Goal: Transaction & Acquisition: Download file/media

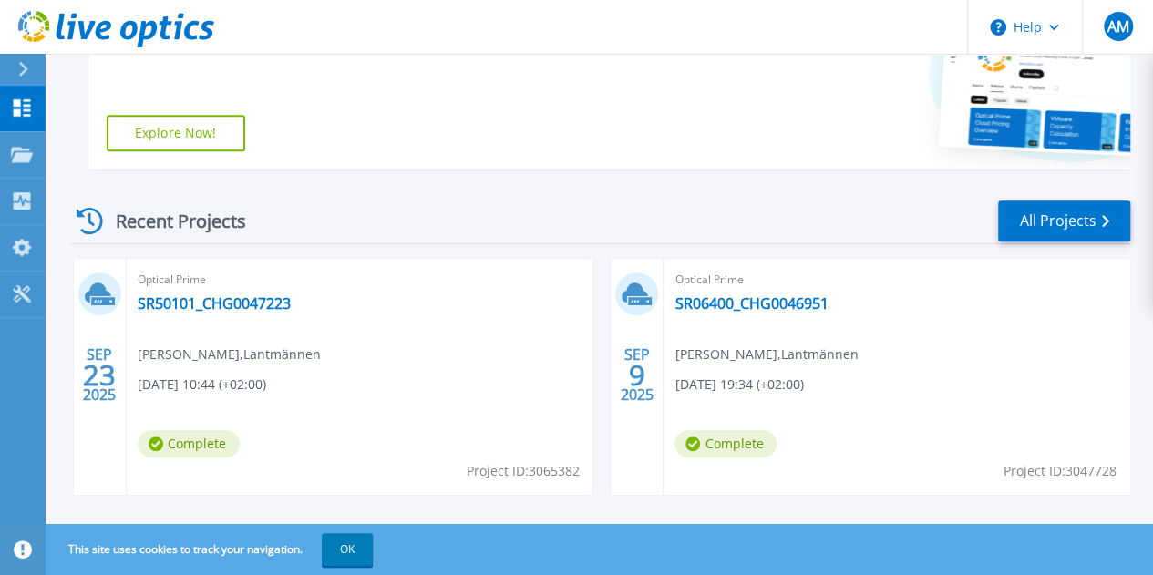
scroll to position [456, 0]
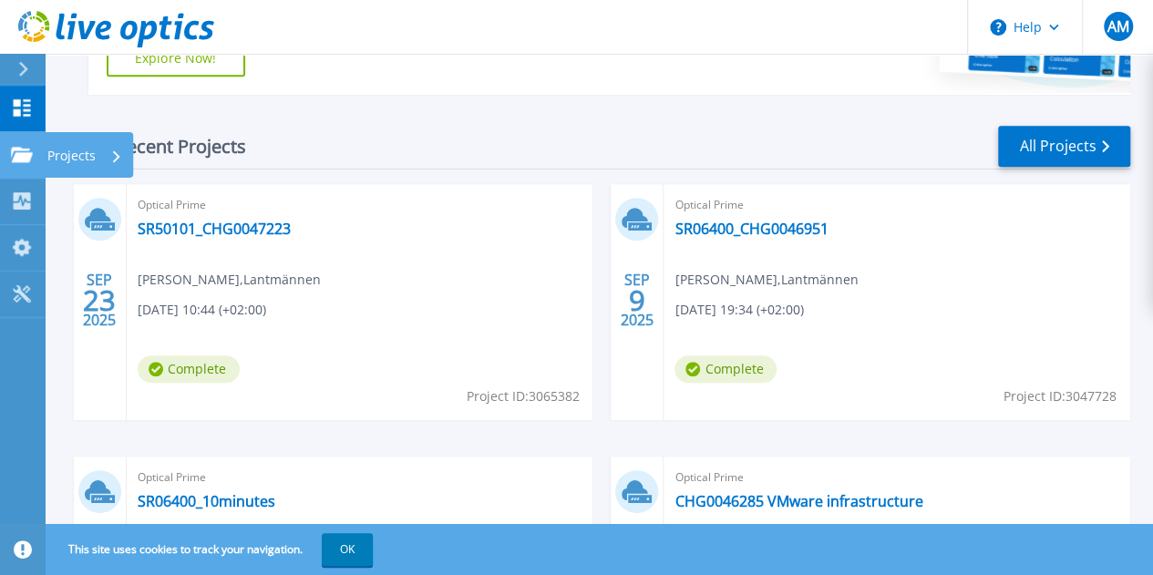
click at [89, 154] on p "Projects" at bounding box center [71, 155] width 48 height 47
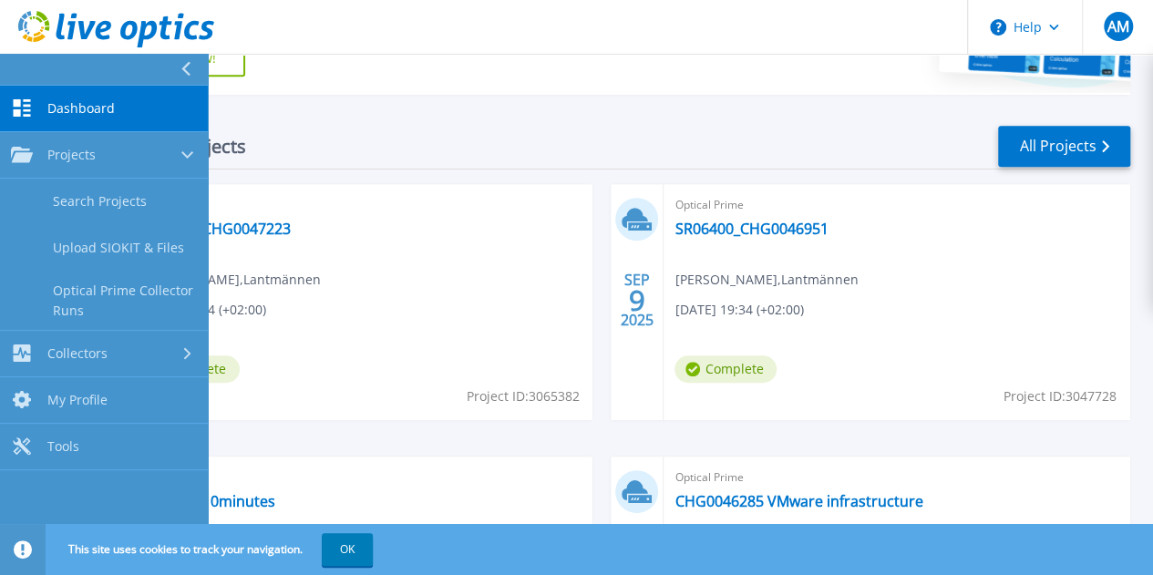
click at [400, 134] on div "Recent Projects All Projects" at bounding box center [600, 147] width 1060 height 46
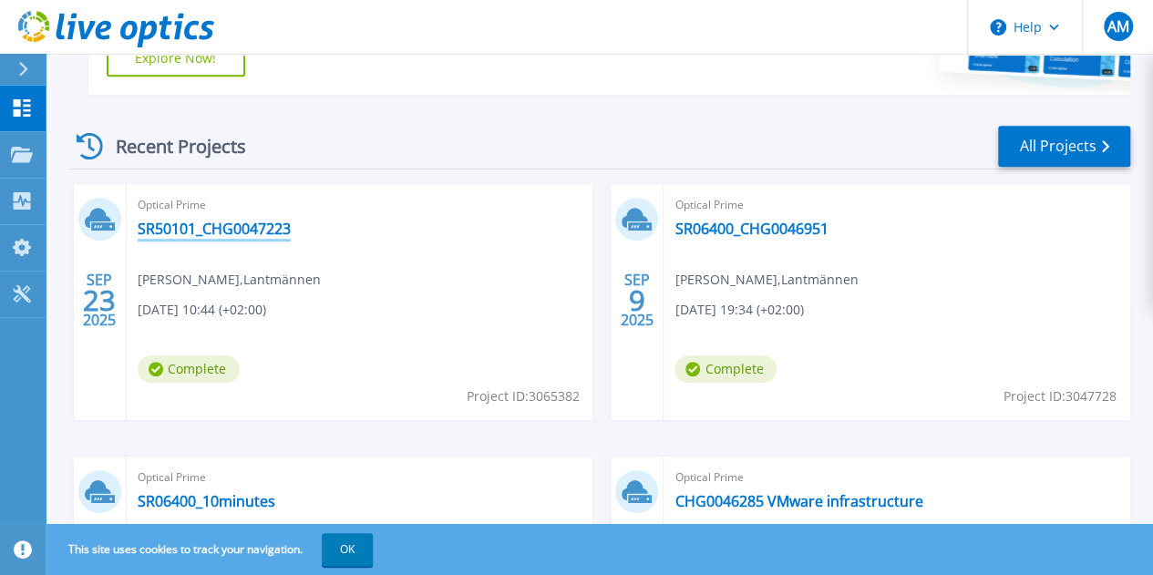
click at [219, 224] on link "SR50101_CHG0047223" at bounding box center [214, 229] width 153 height 18
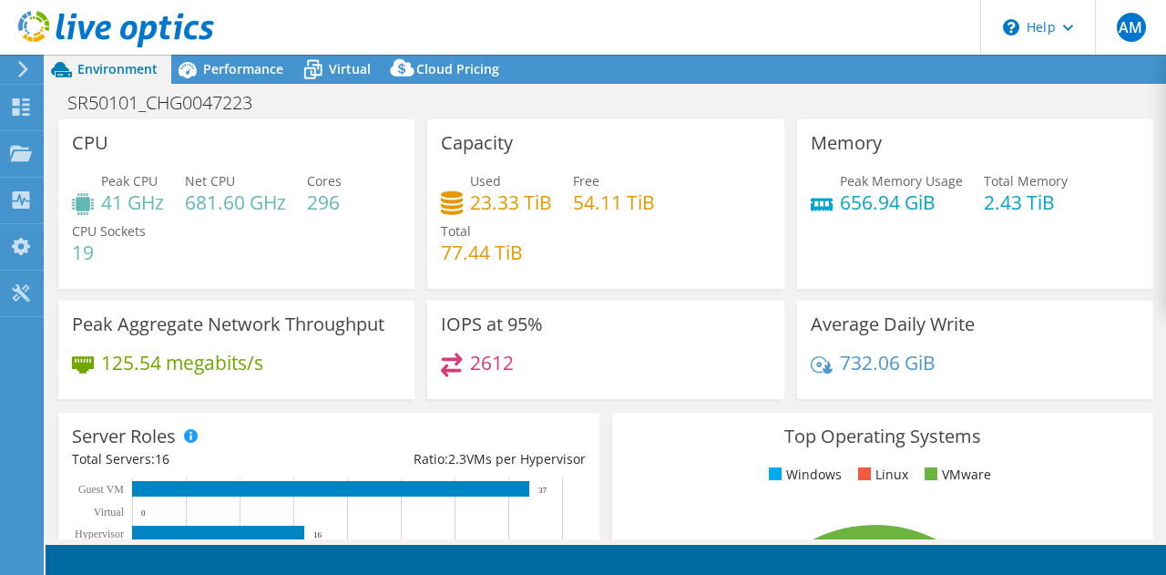
select select "USD"
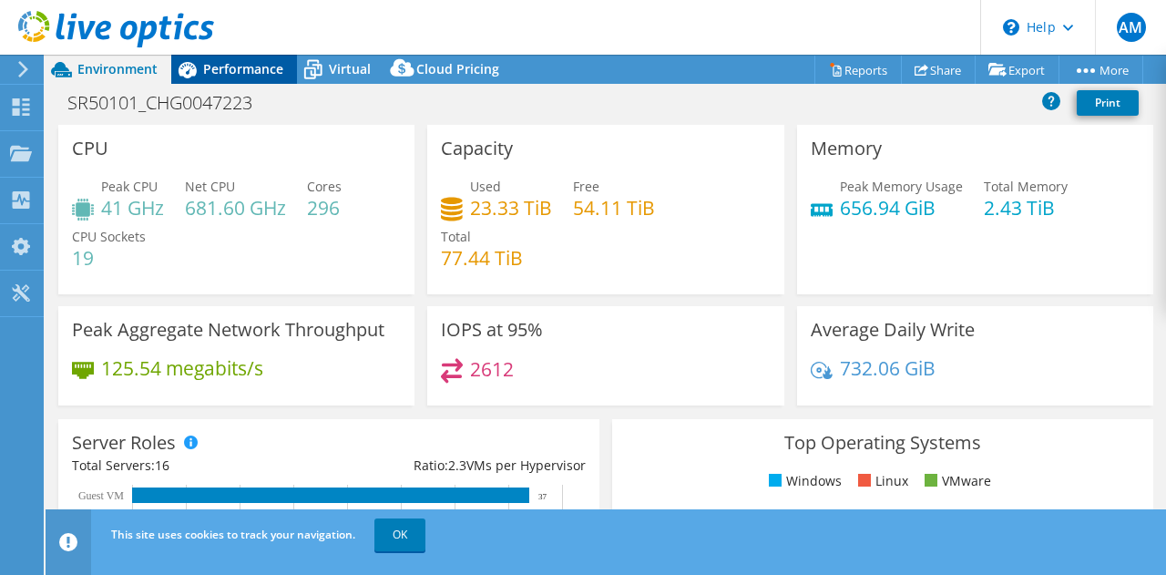
click at [244, 67] on span "Performance" at bounding box center [243, 68] width 80 height 17
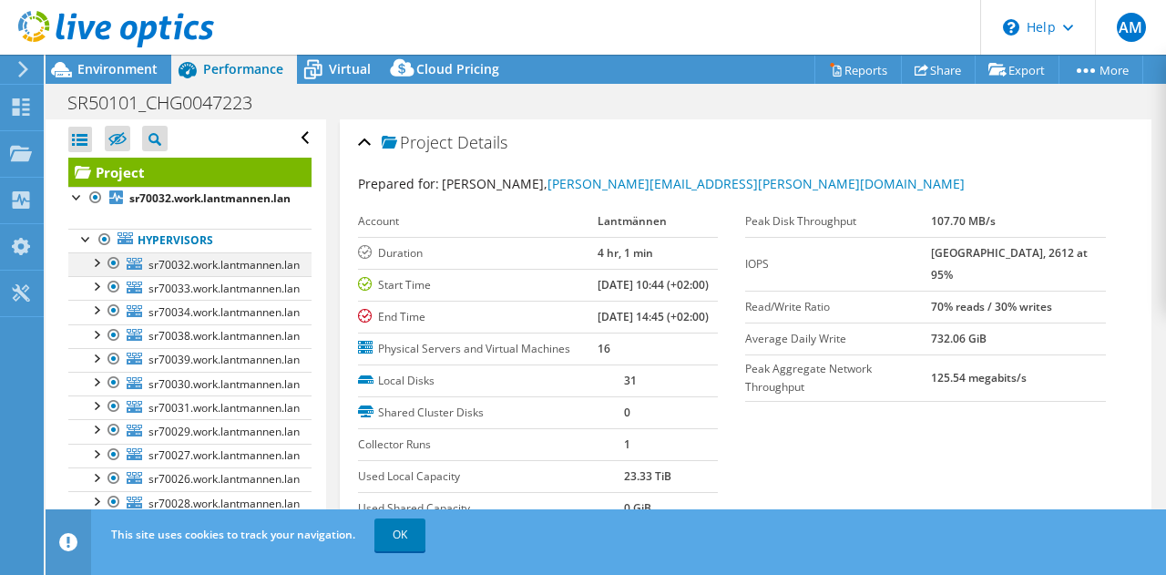
click at [117, 260] on div at bounding box center [114, 263] width 18 height 22
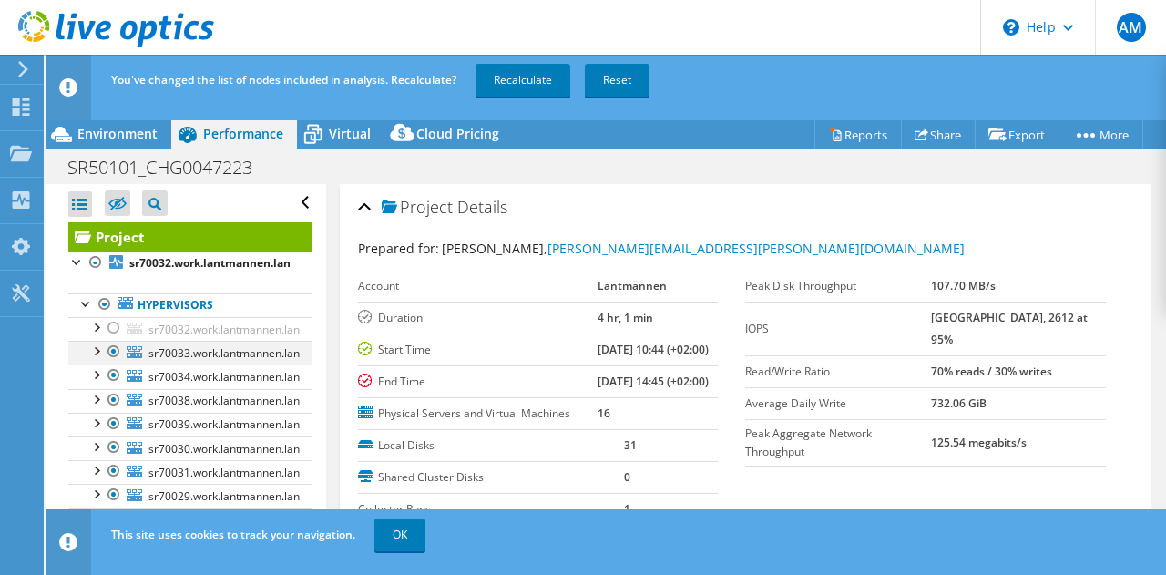
click at [109, 351] on div at bounding box center [114, 352] width 18 height 22
click at [115, 389] on div at bounding box center [114, 400] width 18 height 22
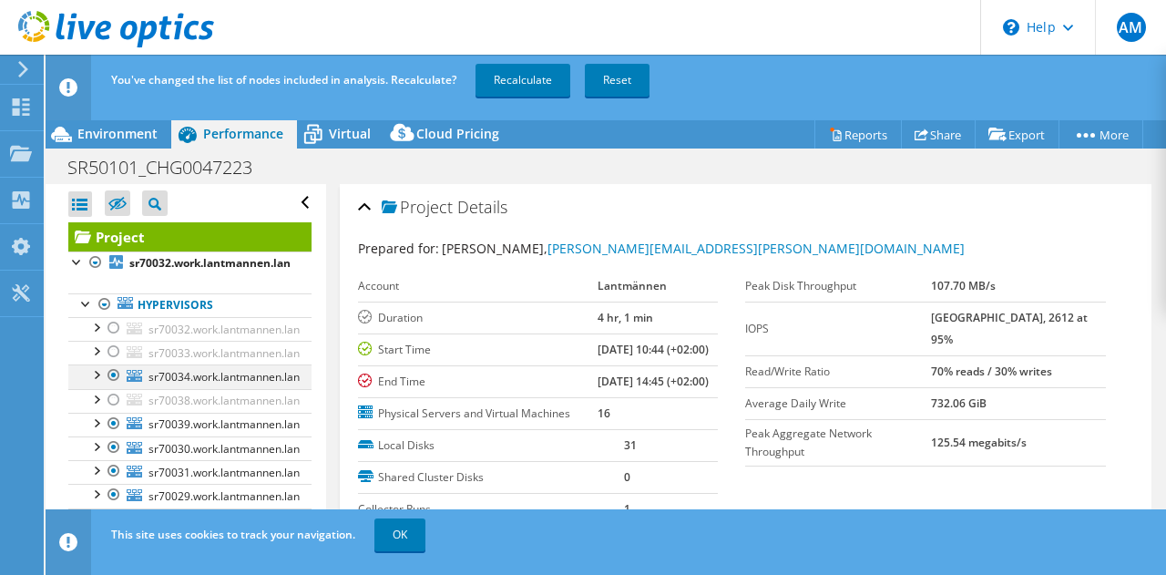
click at [116, 371] on div at bounding box center [114, 376] width 18 height 22
click at [108, 424] on div at bounding box center [114, 424] width 18 height 22
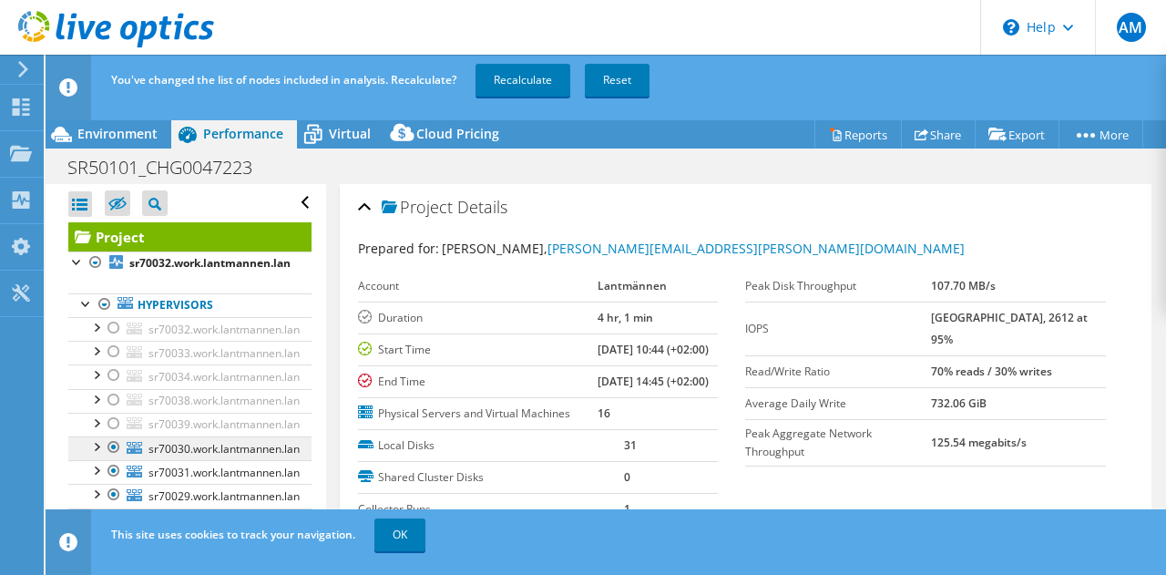
scroll to position [129, 0]
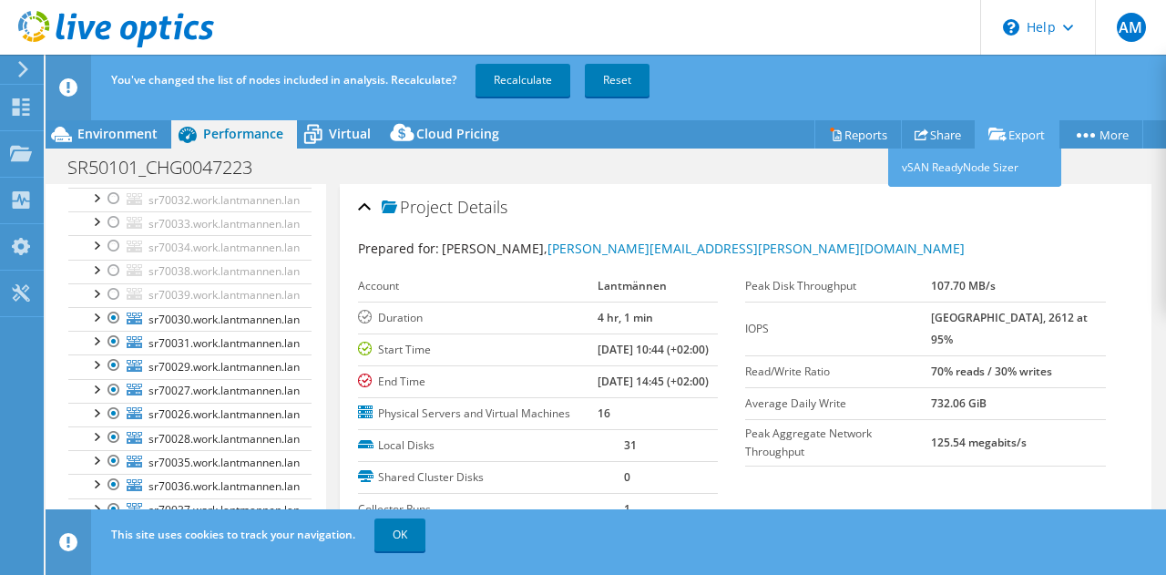
click at [999, 131] on icon at bounding box center [998, 135] width 18 height 14
click at [964, 165] on link "vSAN ReadyNode Sizer" at bounding box center [975, 168] width 173 height 38
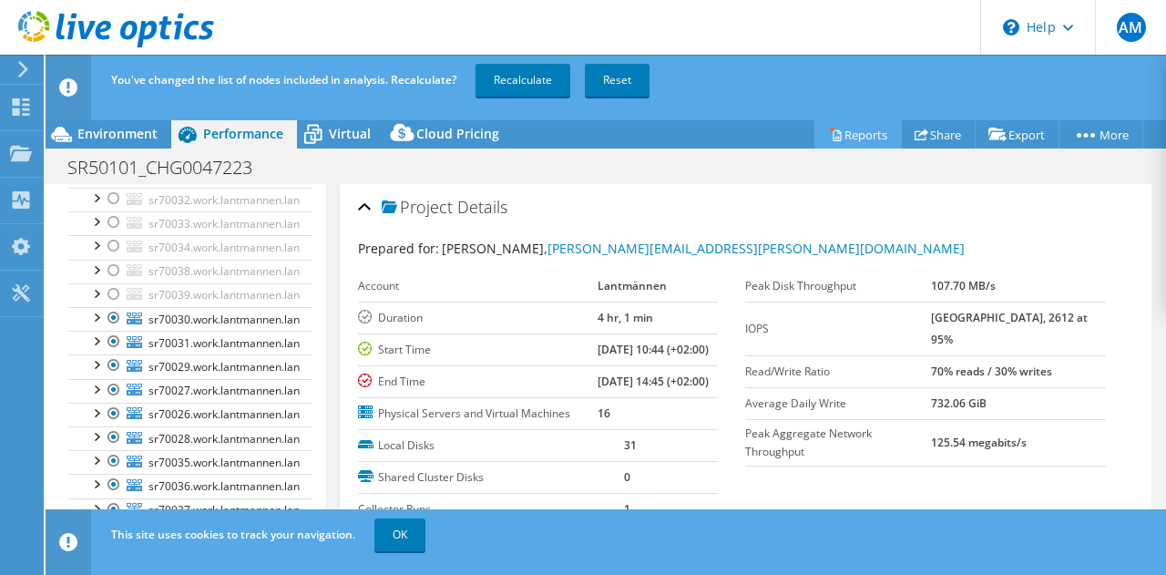
click at [868, 133] on link "Reports" at bounding box center [858, 134] width 87 height 28
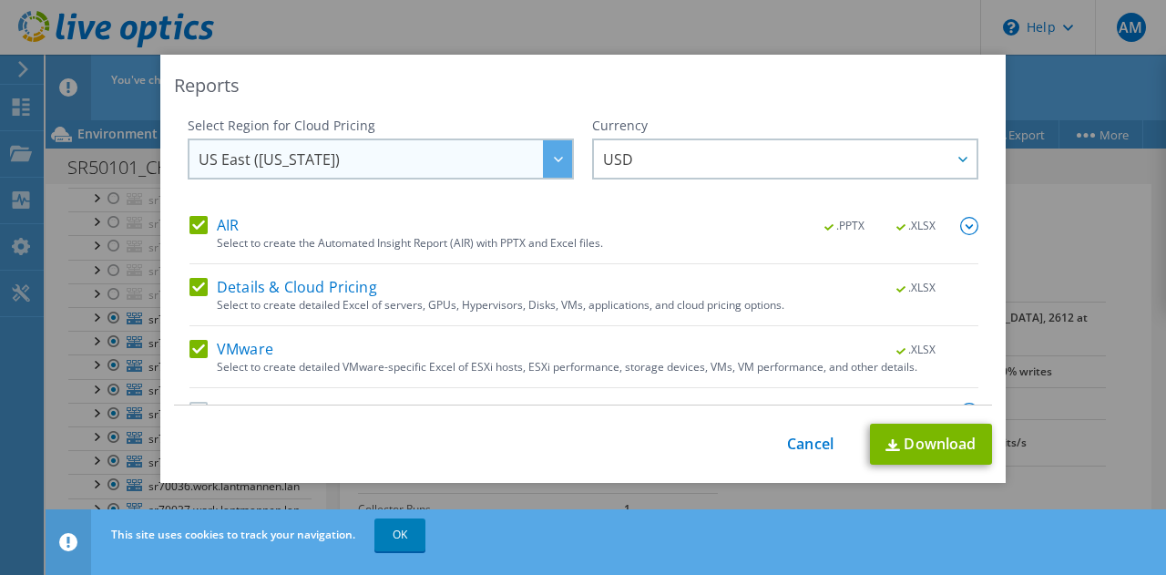
click at [445, 160] on span "US East ([US_STATE])" at bounding box center [386, 158] width 374 height 37
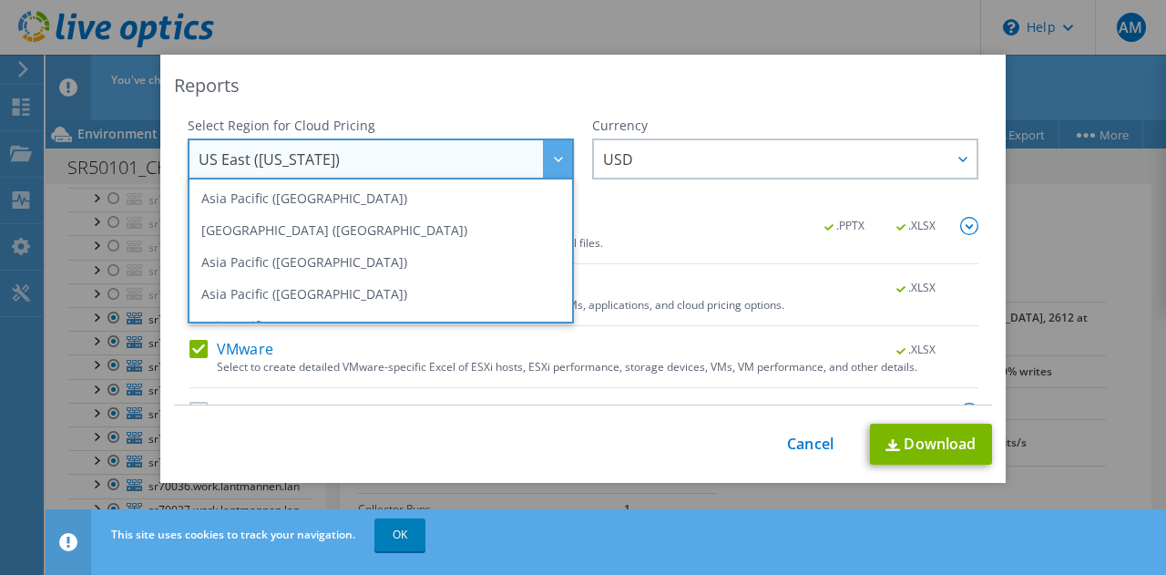
click at [478, 97] on div "Reports" at bounding box center [583, 86] width 818 height 26
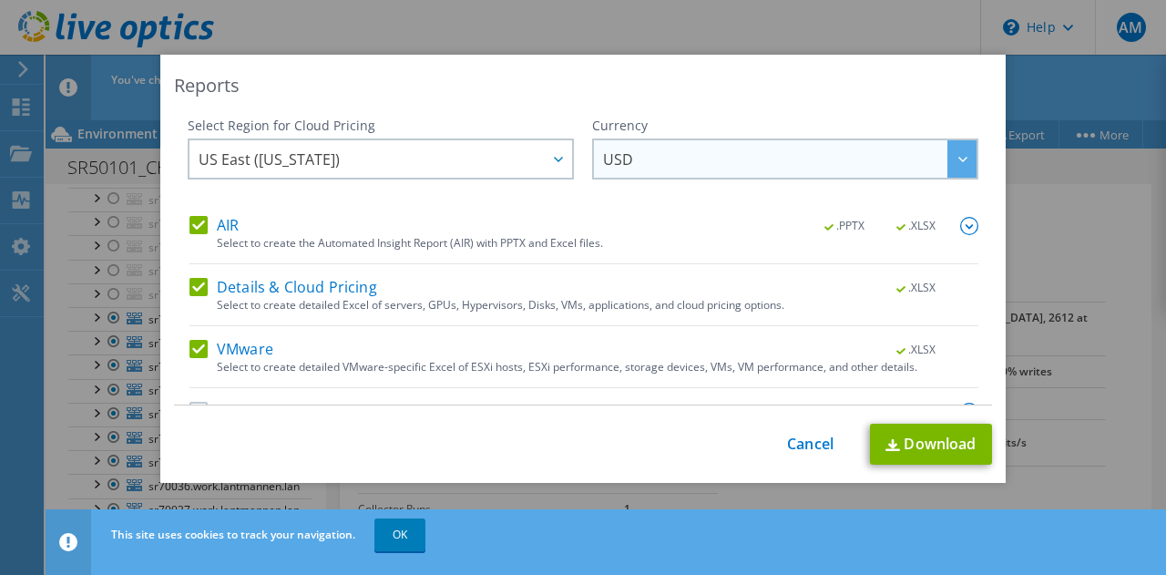
click at [678, 160] on span "USD" at bounding box center [790, 158] width 374 height 37
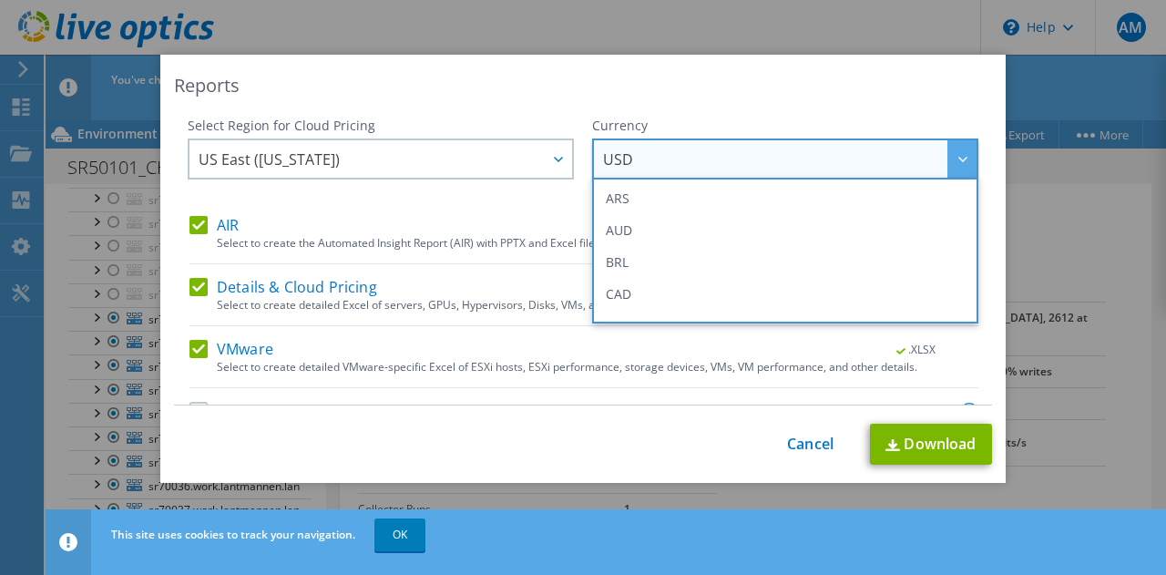
click at [678, 160] on span "USD" at bounding box center [790, 158] width 374 height 37
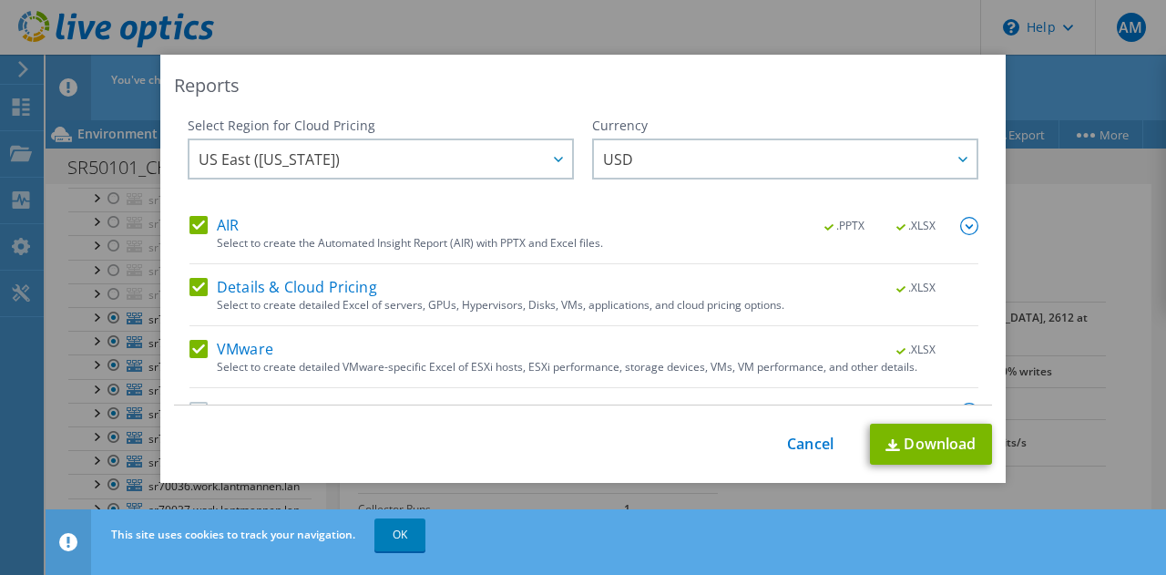
click at [672, 85] on div "Reports" at bounding box center [583, 86] width 818 height 26
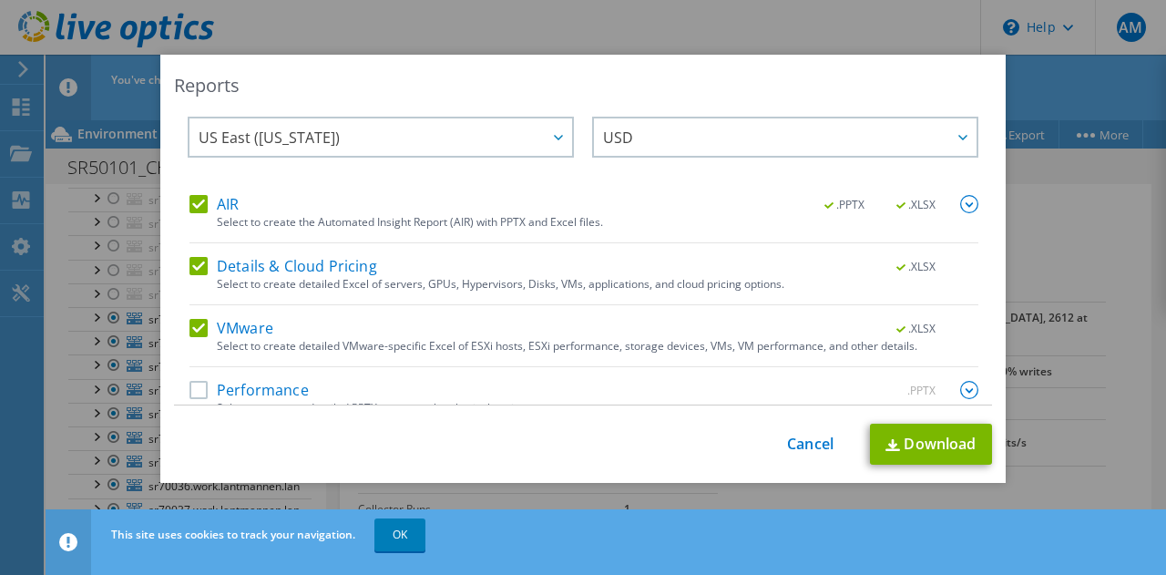
scroll to position [44, 0]
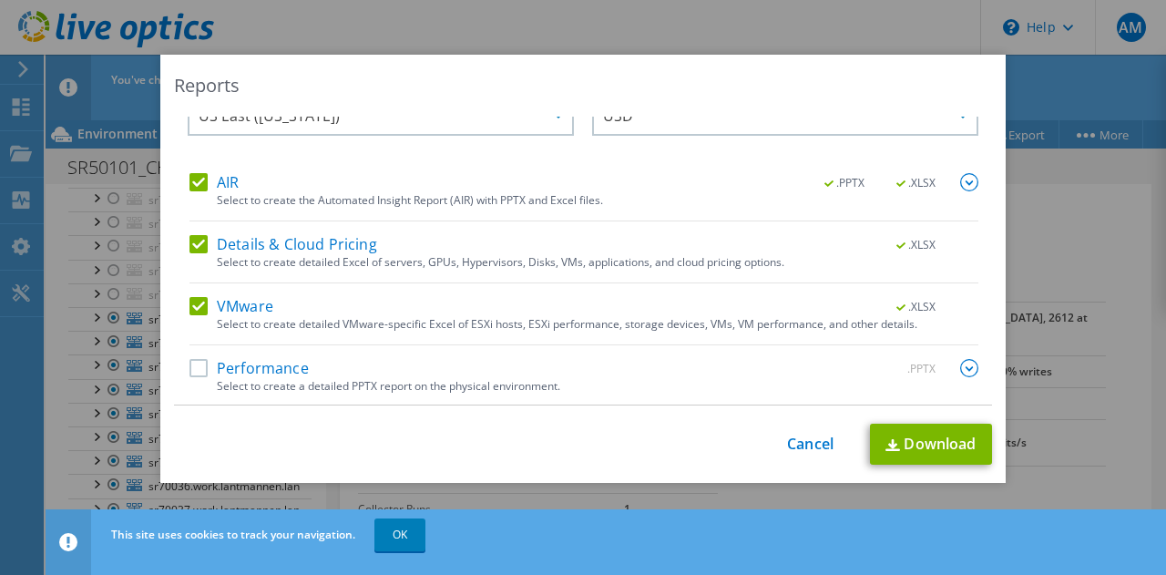
click at [197, 365] on label "Performance" at bounding box center [249, 368] width 119 height 18
click at [0, 0] on input "Performance" at bounding box center [0, 0] width 0 height 0
click at [933, 439] on link "Download" at bounding box center [931, 444] width 122 height 41
click at [815, 438] on link "Cancel" at bounding box center [810, 444] width 46 height 17
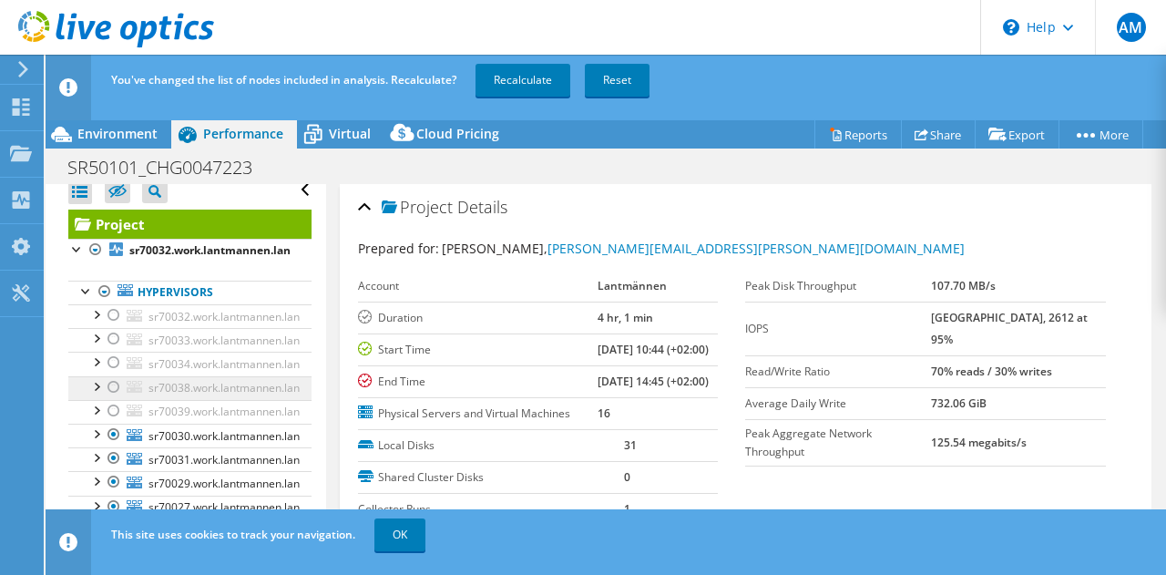
scroll to position [0, 0]
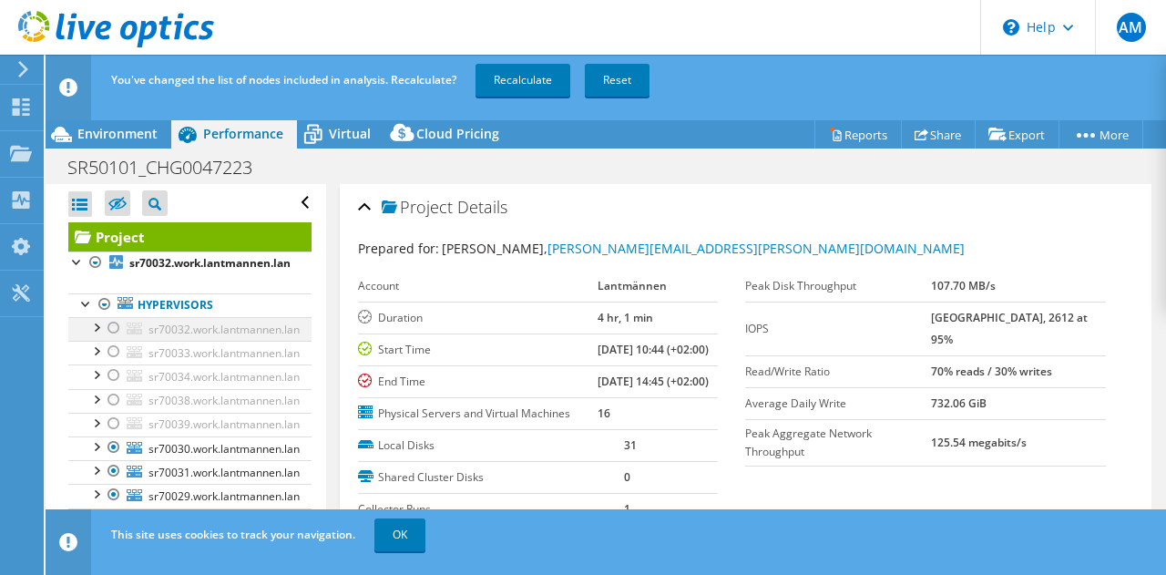
click at [118, 324] on div at bounding box center [114, 328] width 18 height 22
click at [114, 358] on div at bounding box center [114, 352] width 18 height 22
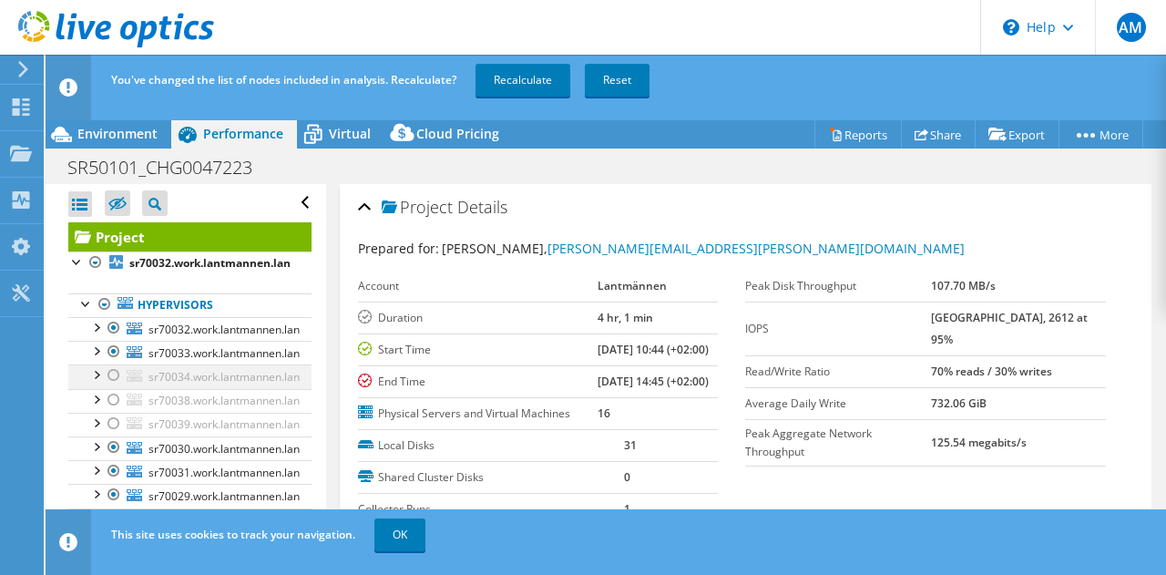
click at [112, 380] on div at bounding box center [114, 376] width 18 height 22
click at [114, 395] on div at bounding box center [114, 400] width 18 height 22
click at [116, 420] on div at bounding box center [114, 424] width 18 height 22
